Goal: Task Accomplishment & Management: Manage account settings

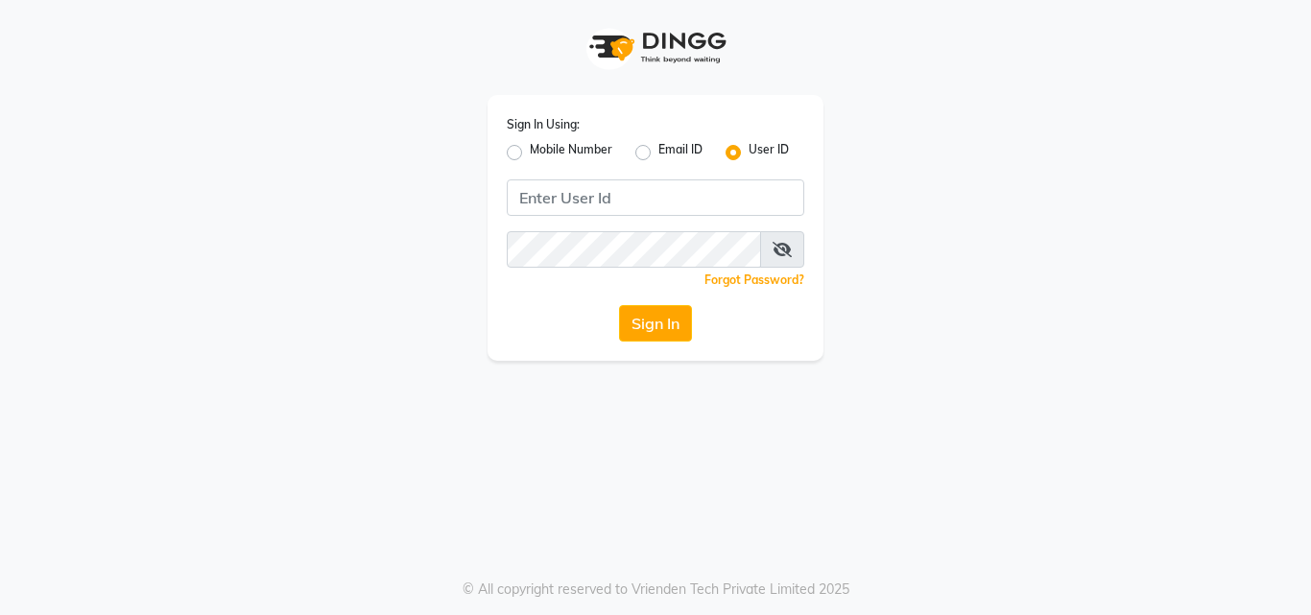
click at [530, 156] on label "Mobile Number" at bounding box center [571, 152] width 83 height 23
click at [530, 154] on input "Mobile Number" at bounding box center [536, 147] width 12 height 12
radio input "true"
radio input "false"
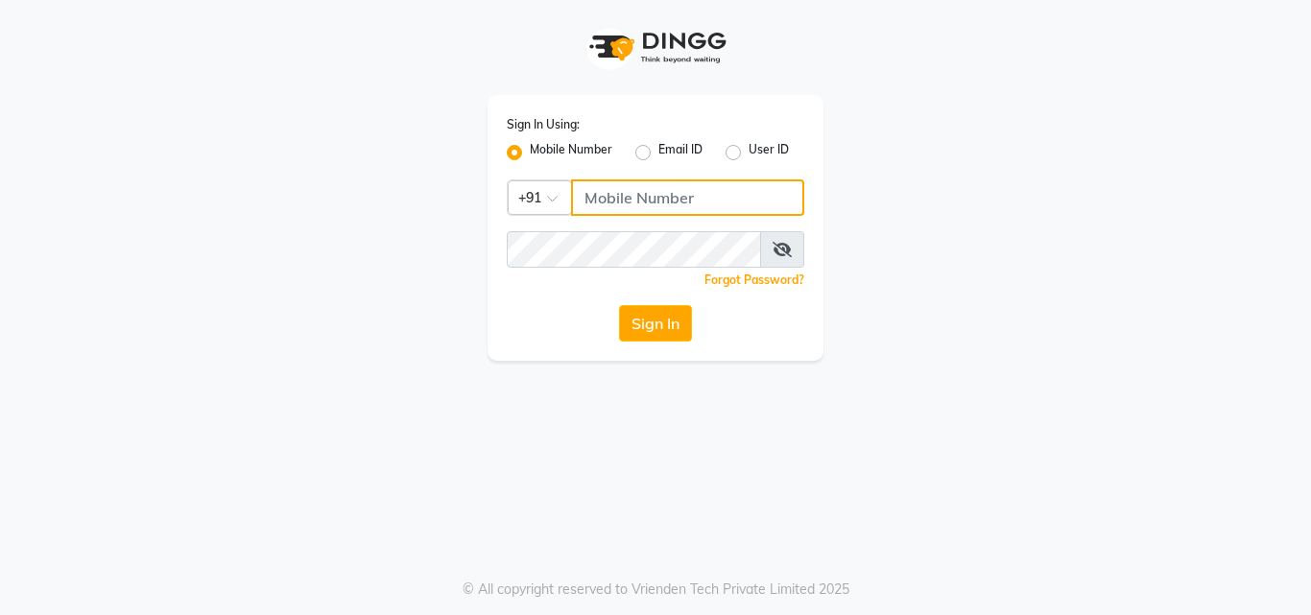
click at [632, 190] on input "Username" at bounding box center [687, 198] width 233 height 36
click at [659, 148] on label "Email ID" at bounding box center [681, 152] width 44 height 23
click at [659, 148] on input "Email ID" at bounding box center [665, 147] width 12 height 12
radio input "true"
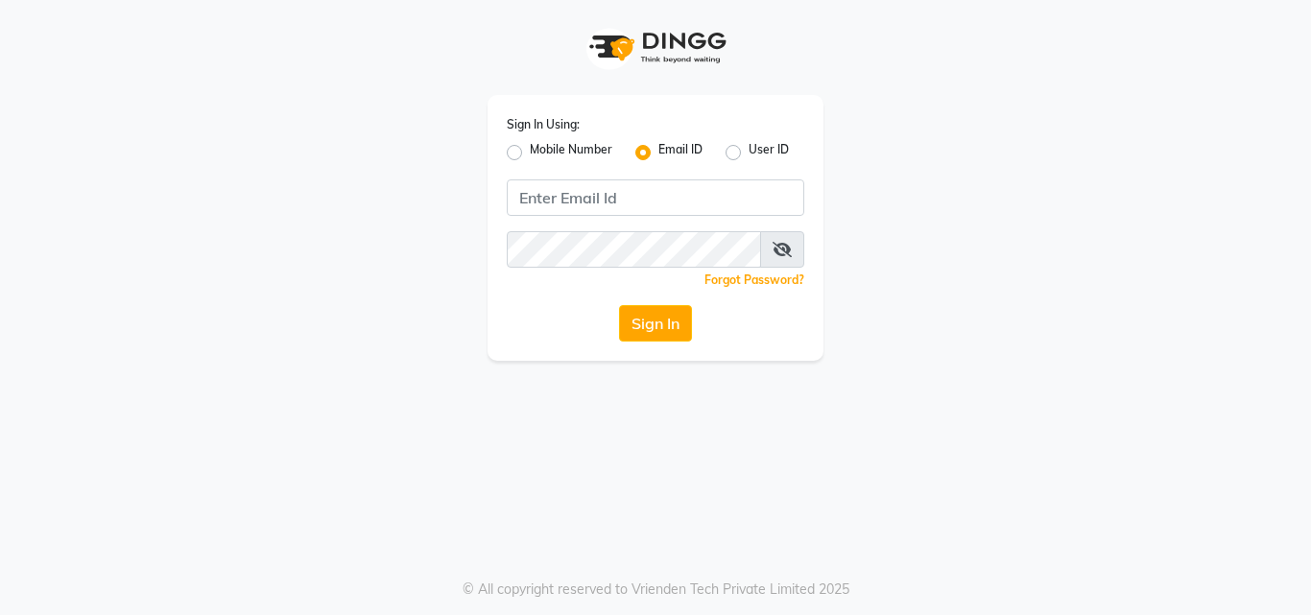
click at [531, 177] on div "Sign In Using: Mobile Number Email ID User ID Remember me Forgot Password? Sign…" at bounding box center [656, 228] width 336 height 266
click at [530, 155] on label "Mobile Number" at bounding box center [571, 152] width 83 height 23
click at [530, 154] on input "Mobile Number" at bounding box center [536, 147] width 12 height 12
radio input "true"
radio input "false"
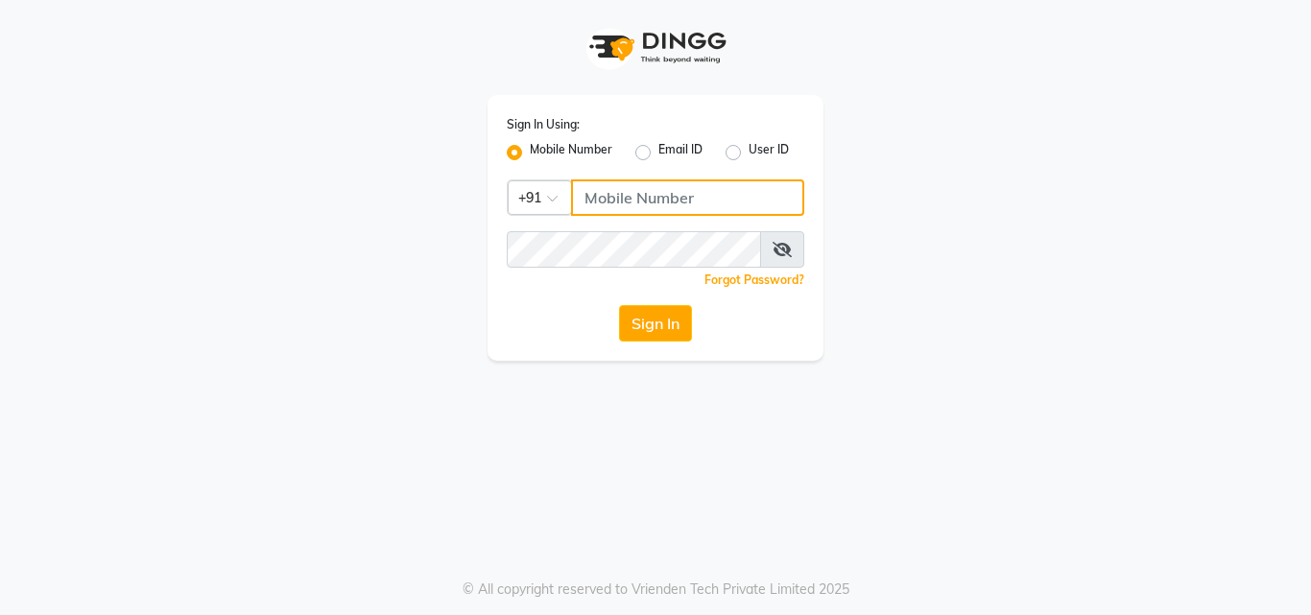
click at [612, 200] on input "Username" at bounding box center [687, 198] width 233 height 36
click at [612, 196] on input "Username" at bounding box center [687, 198] width 233 height 36
type input "7"
type input "9170816766"
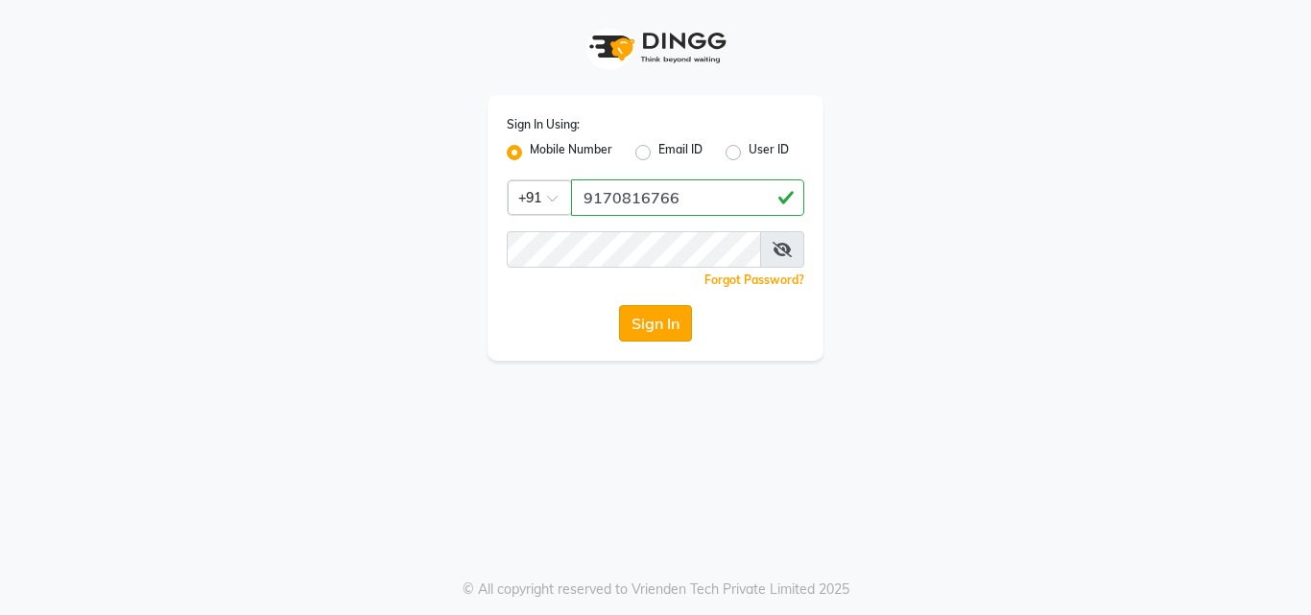
click at [673, 316] on button "Sign In" at bounding box center [655, 323] width 73 height 36
click at [668, 327] on button "Sign In" at bounding box center [655, 323] width 73 height 36
click at [563, 229] on div "Sign In Using: Mobile Number Email ID User ID Country Code × [PHONE_NUMBER] Rem…" at bounding box center [656, 228] width 336 height 266
click at [1058, 119] on div "Sign In Using: Mobile Number Email ID User ID Country Code × [PHONE_NUMBER] Rem…" at bounding box center [655, 180] width 1094 height 361
